Goal: Book appointment/travel/reservation

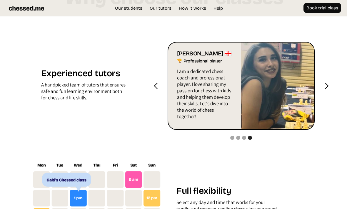
click at [328, 90] on div "next slide" at bounding box center [325, 86] width 23 height 88
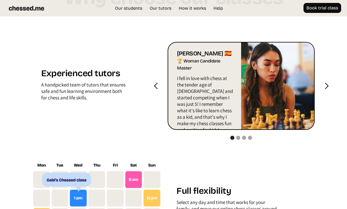
click at [328, 83] on div "next slide" at bounding box center [325, 86] width 7 height 7
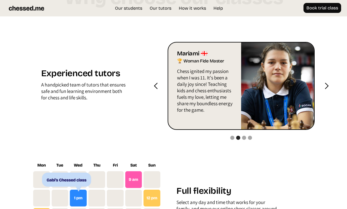
click at [330, 81] on div "next slide" at bounding box center [325, 86] width 23 height 88
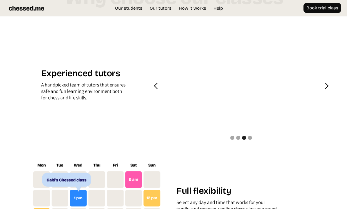
click at [330, 80] on div "next slide" at bounding box center [325, 86] width 23 height 88
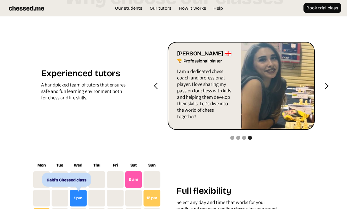
click at [329, 83] on div "next slide" at bounding box center [325, 86] width 7 height 7
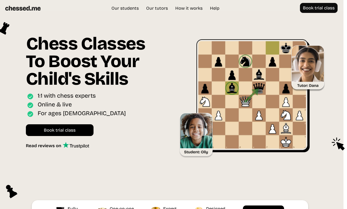
scroll to position [0, 3]
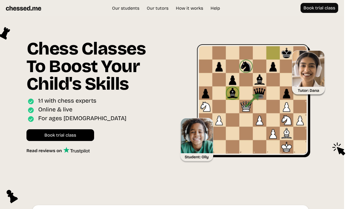
click at [320, 11] on link "Book trial class" at bounding box center [319, 8] width 38 height 10
